Goal: Information Seeking & Learning: Learn about a topic

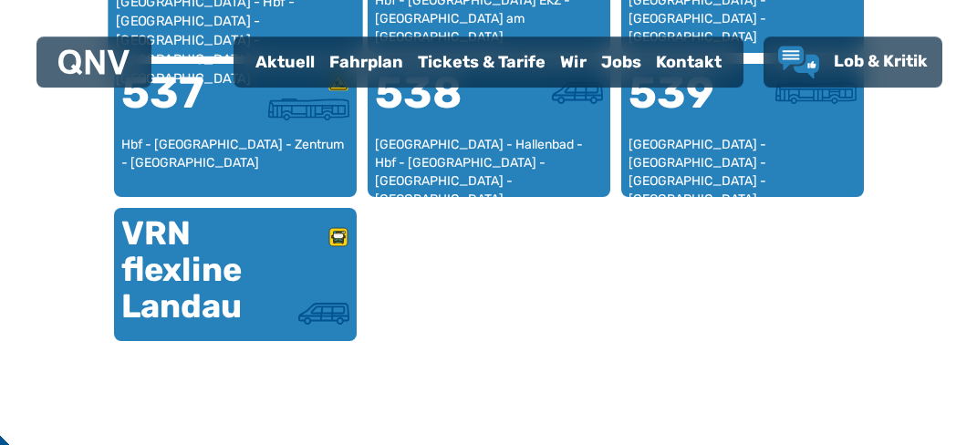
scroll to position [1138, 0]
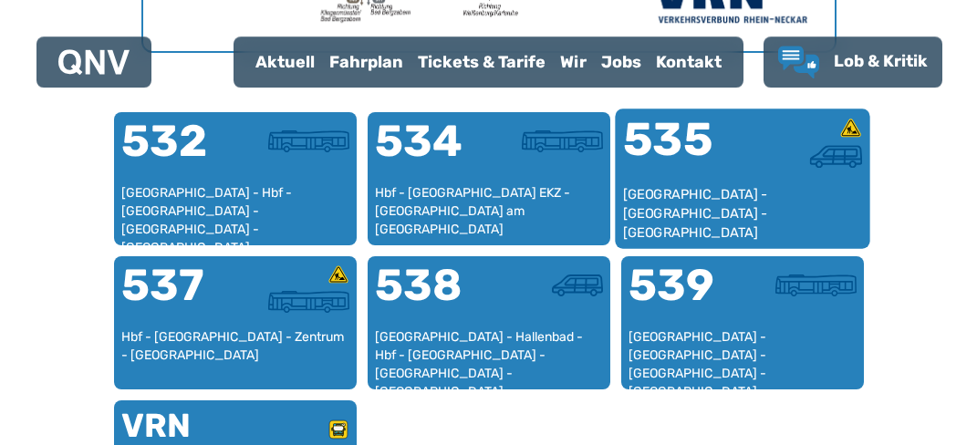
click at [627, 229] on div "[GEOGRAPHIC_DATA] - [GEOGRAPHIC_DATA] - [GEOGRAPHIC_DATA]" at bounding box center [742, 213] width 240 height 56
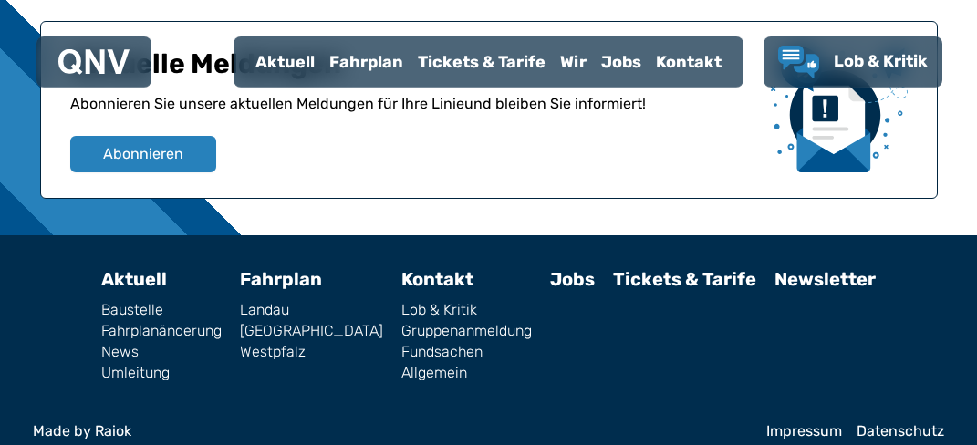
scroll to position [2015, 0]
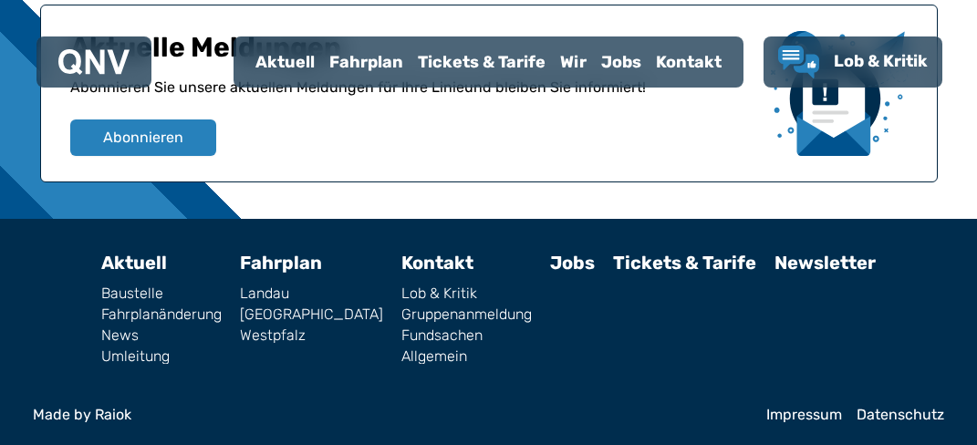
click at [304, 286] on link "Landau" at bounding box center [311, 293] width 143 height 15
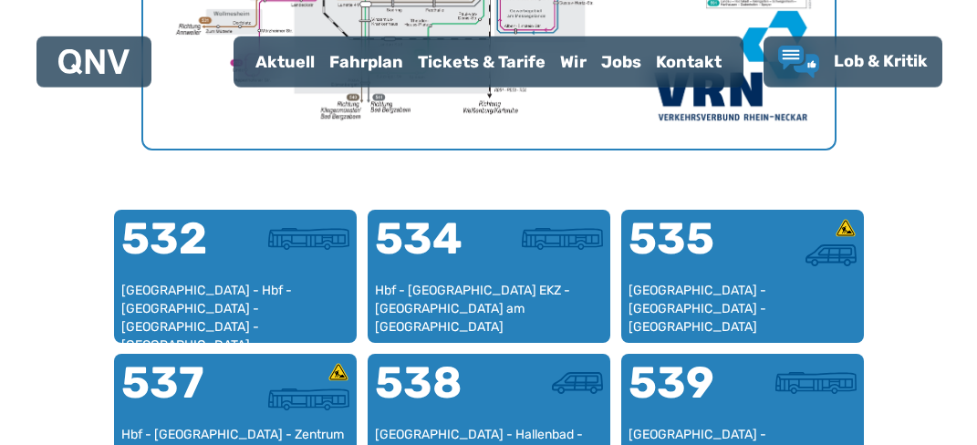
scroll to position [1042, 0]
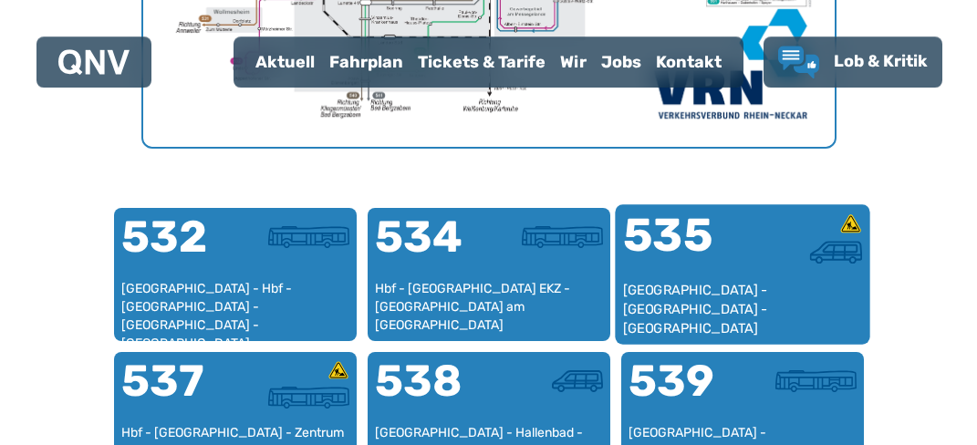
click at [668, 285] on div "[GEOGRAPHIC_DATA] - [GEOGRAPHIC_DATA] - [GEOGRAPHIC_DATA]" at bounding box center [742, 309] width 240 height 56
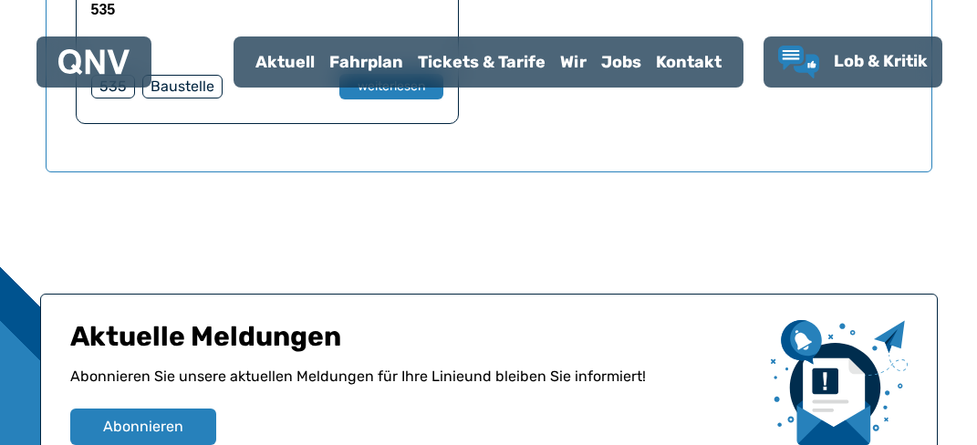
scroll to position [1438, 0]
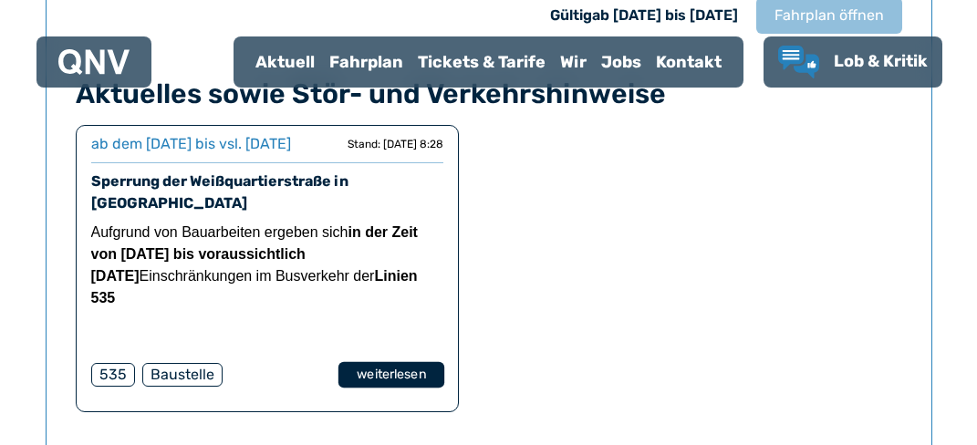
click at [409, 362] on button "weiterlesen" at bounding box center [390, 375] width 106 height 26
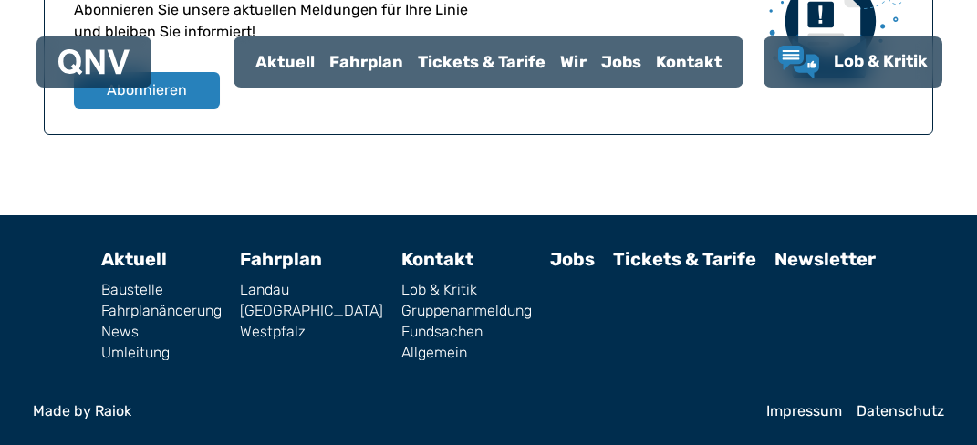
scroll to position [561, 0]
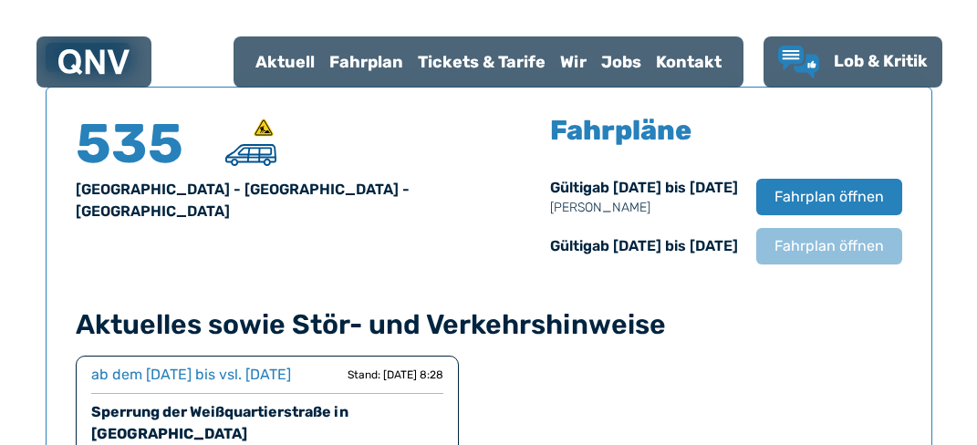
scroll to position [1201, 0]
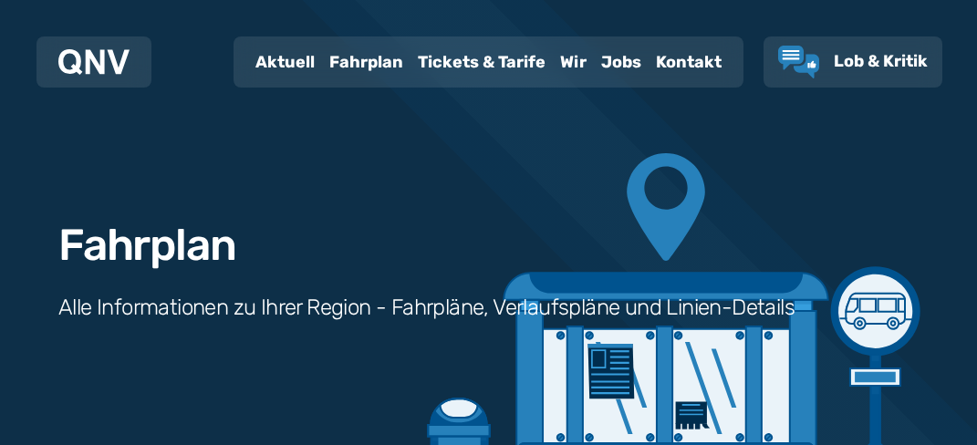
click at [492, 19] on div "Fahrplan Alle Informationen zu Ihrer Region - Fahrpläne, Verlaufspläne und Lini…" at bounding box center [488, 260] width 977 height 520
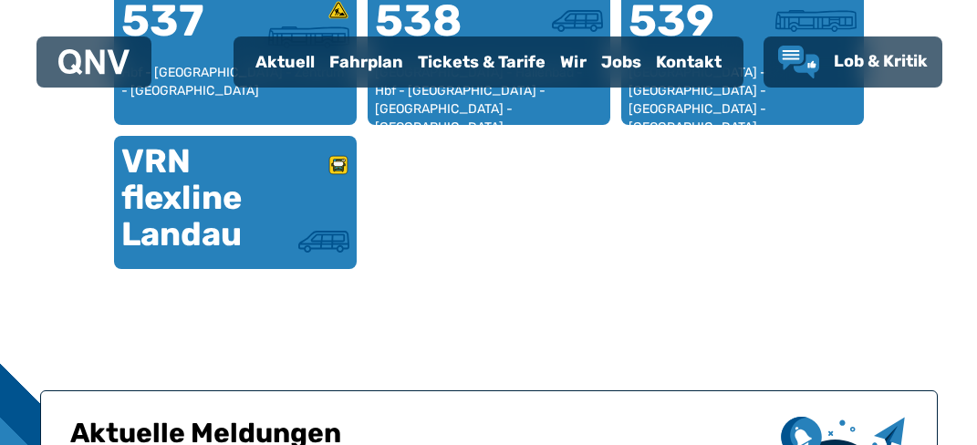
scroll to position [1442, 0]
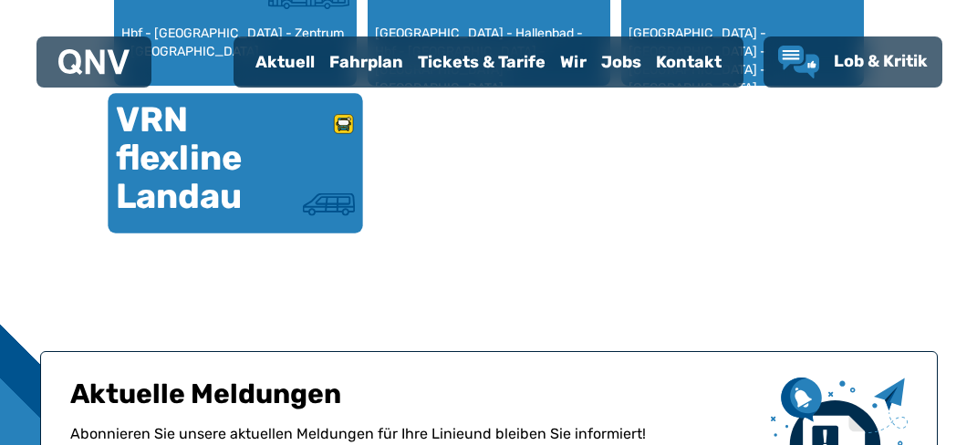
click at [350, 166] on div at bounding box center [294, 152] width 119 height 80
